Goal: Check status: Check status

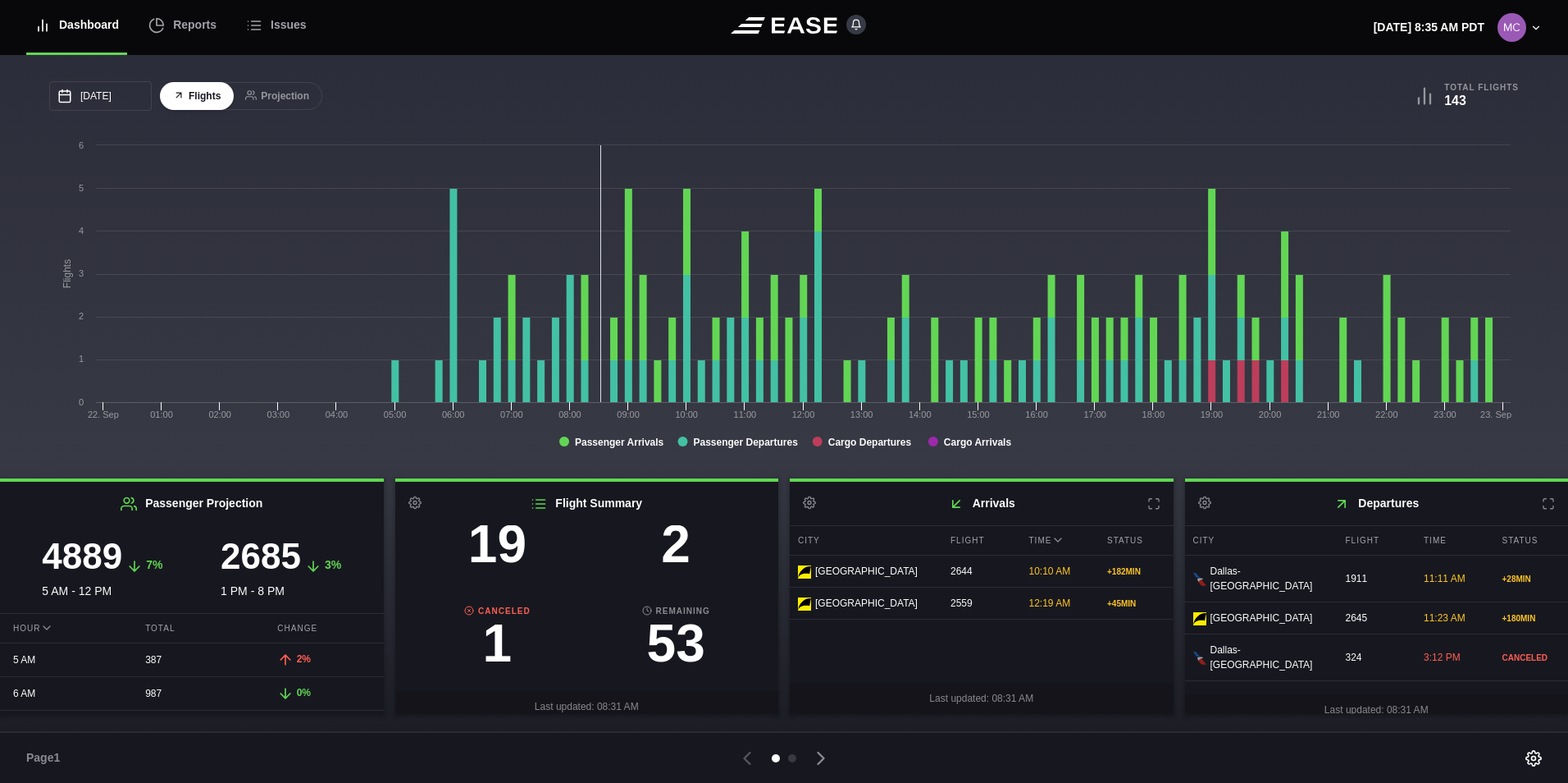
scroll to position [164, 0]
click at [677, 558] on h3 "2" at bounding box center [676, 540] width 179 height 52
select select "DELAYED"
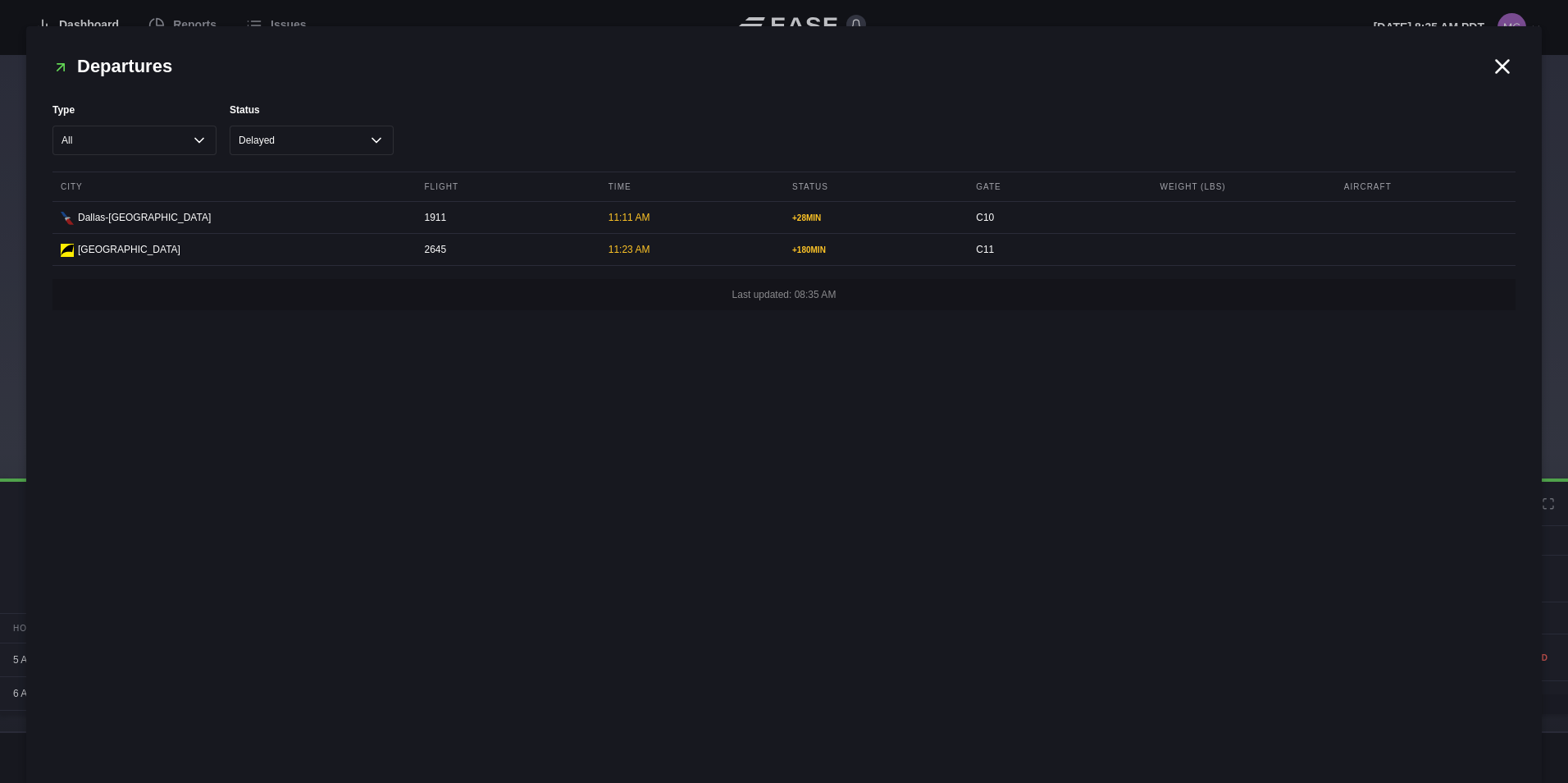
click at [1510, 61] on icon at bounding box center [1502, 66] width 25 height 25
